Goal: Communication & Community: Participate in discussion

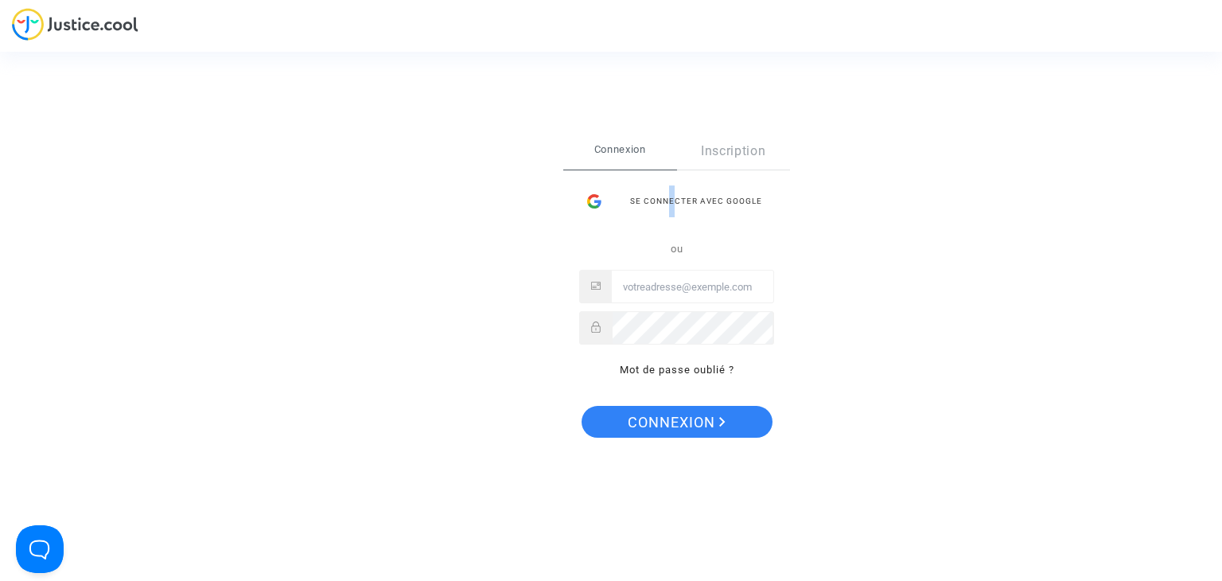
click at [671, 205] on div "Se connecter avec Google" at bounding box center [676, 201] width 195 height 32
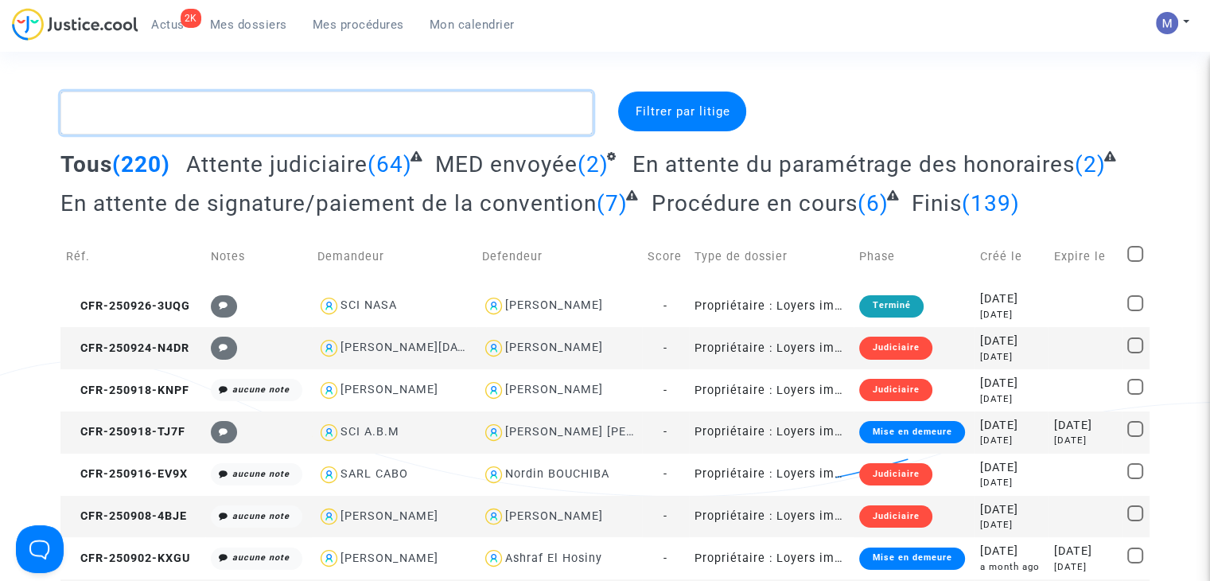
click at [153, 109] on textarea at bounding box center [326, 112] width 532 height 43
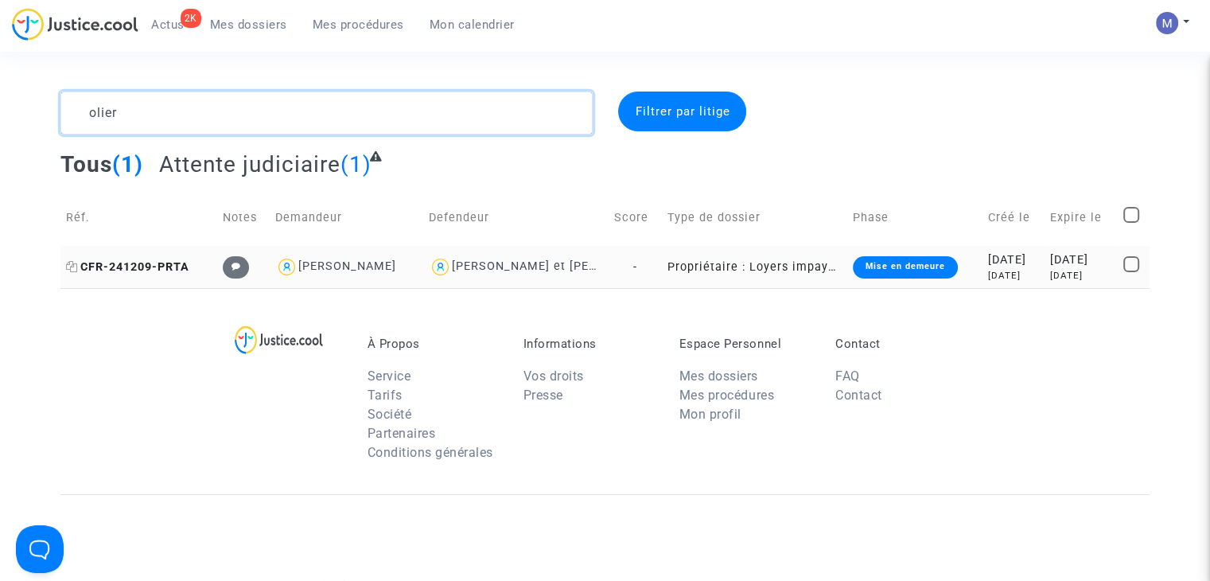
type textarea "olier"
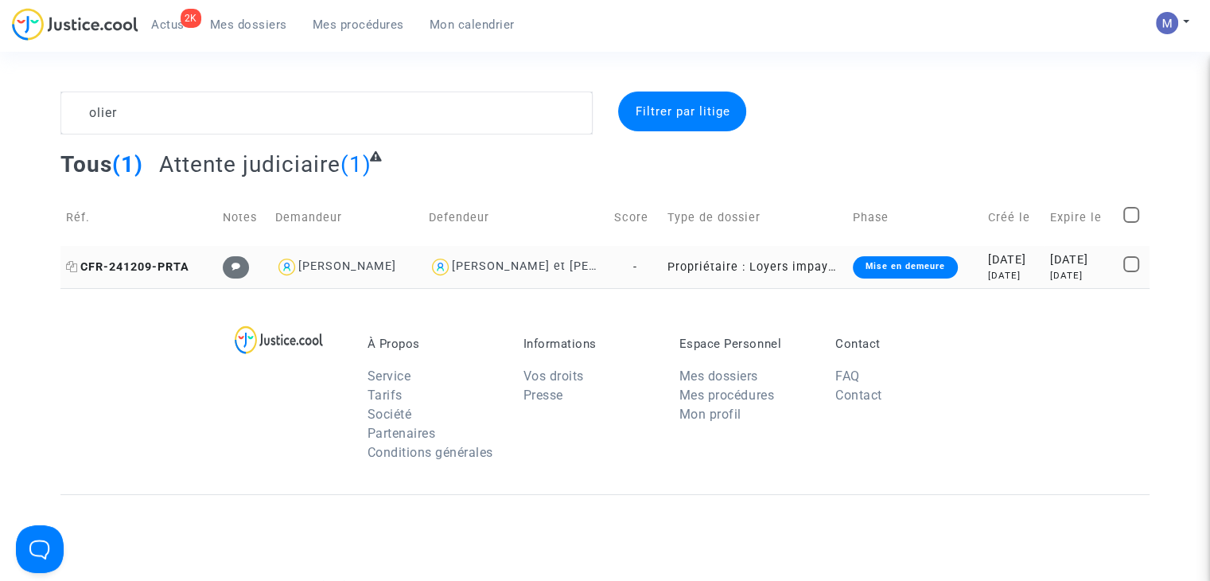
click at [142, 267] on span "CFR-241209-PRTA" at bounding box center [127, 267] width 123 height 14
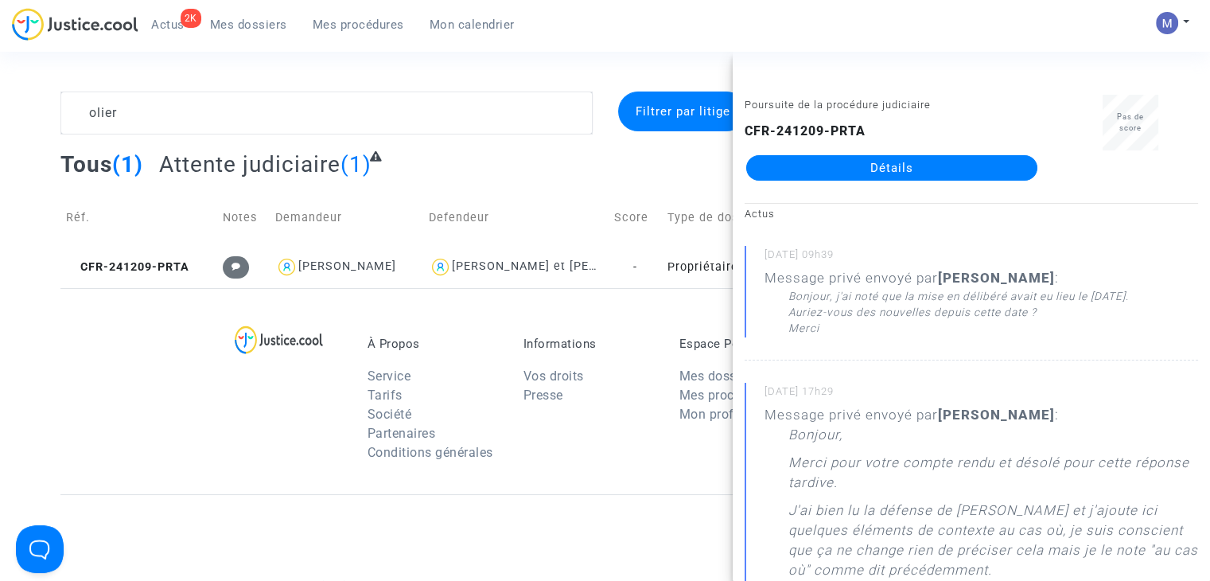
click at [932, 166] on link "Détails" at bounding box center [891, 167] width 291 height 25
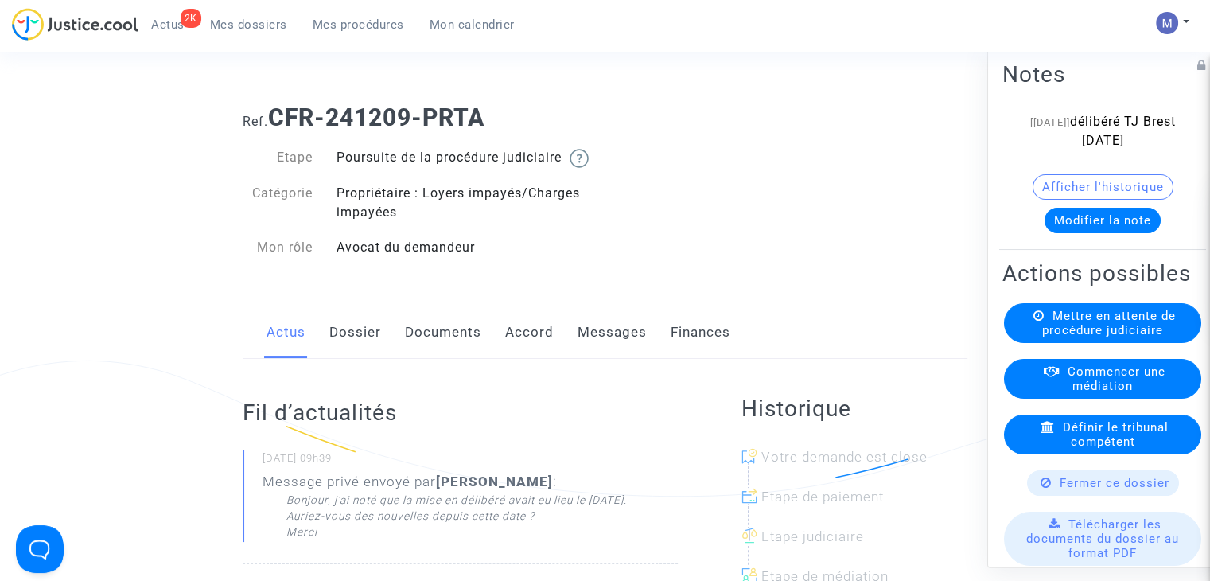
click at [613, 359] on link "Messages" at bounding box center [612, 332] width 69 height 53
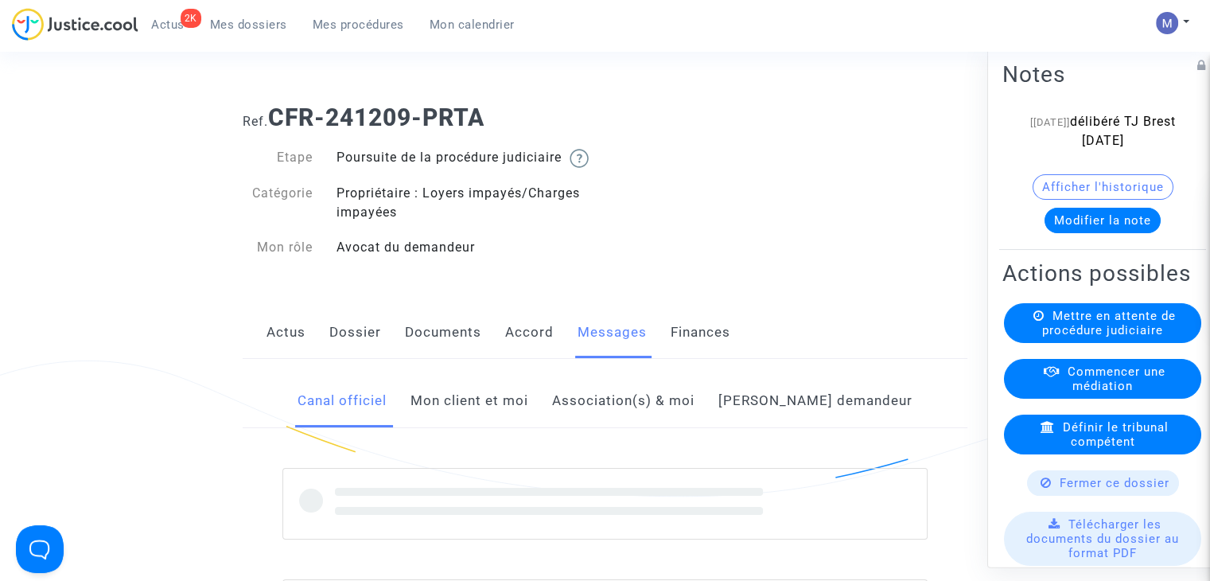
click at [528, 418] on link "Mon client et moi" at bounding box center [470, 401] width 118 height 53
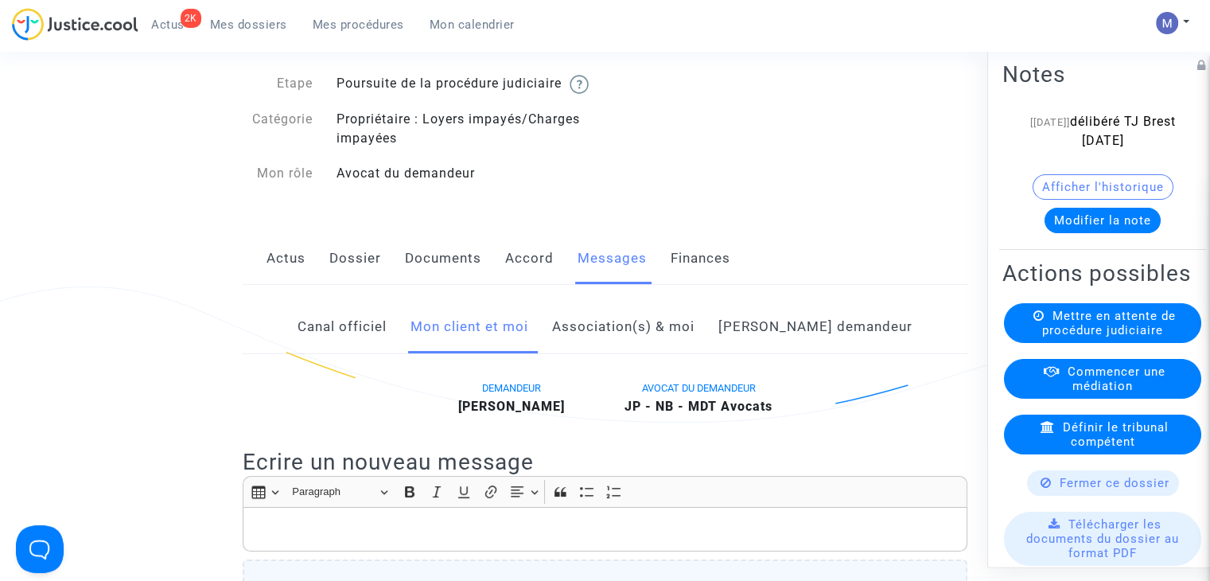
scroll to position [159, 0]
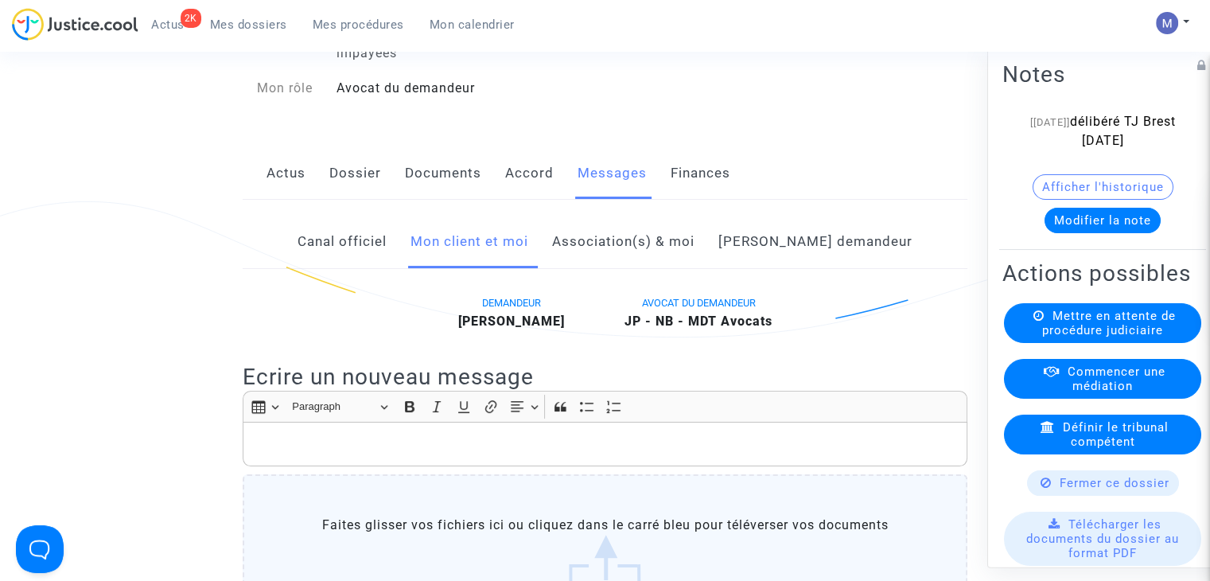
click at [317, 454] on p "Rich Text Editor, main" at bounding box center [605, 444] width 708 height 20
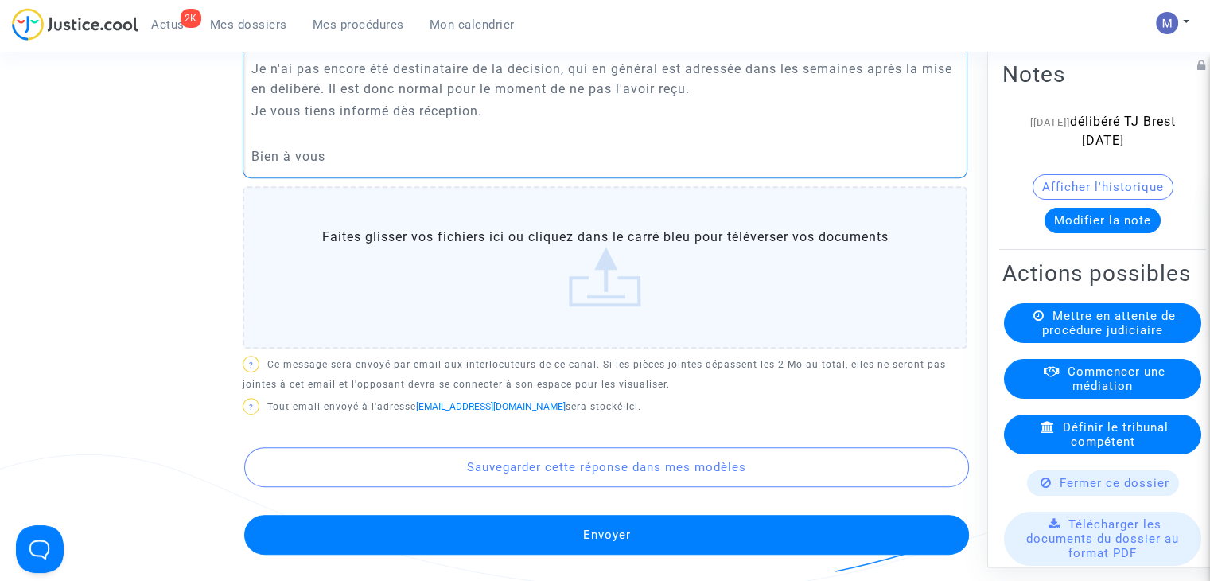
scroll to position [597, 0]
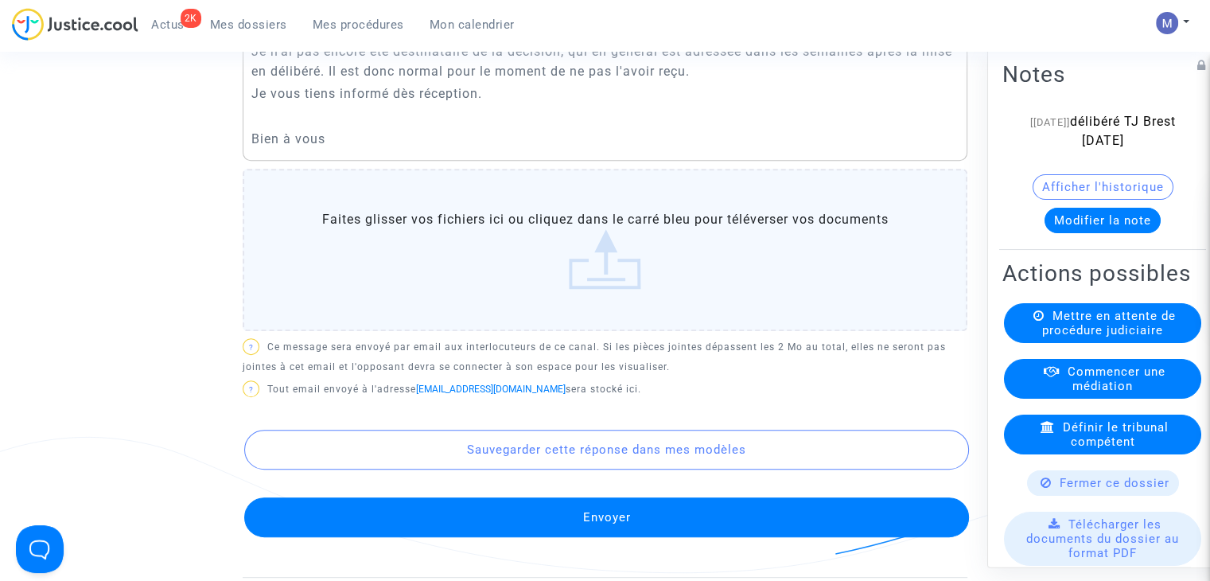
click at [576, 530] on button "Envoyer" at bounding box center [606, 517] width 725 height 40
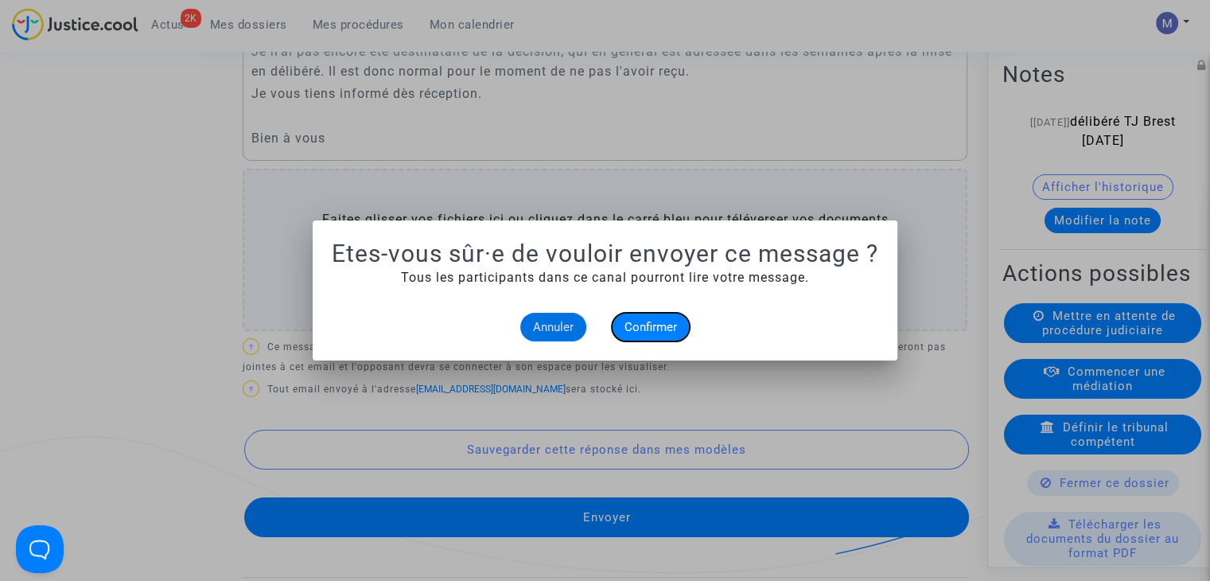
click at [645, 329] on span "Confirmer" at bounding box center [651, 327] width 53 height 14
